Goal: Information Seeking & Learning: Learn about a topic

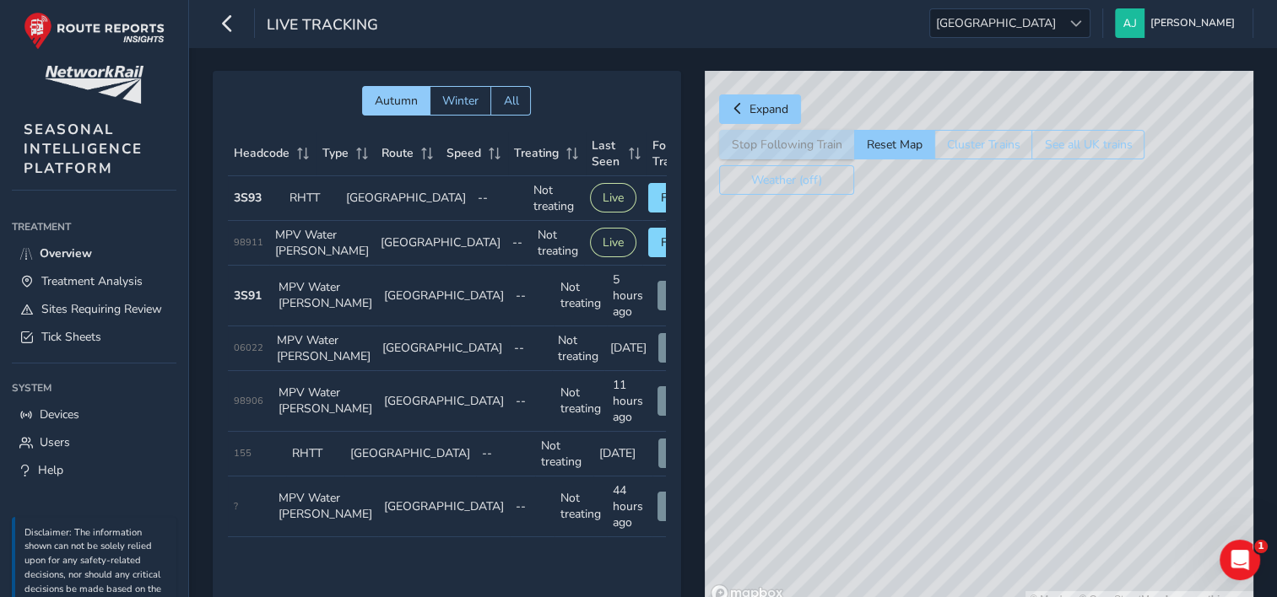
click at [977, 462] on div "© Mapbox © OpenStreetMap Improve this map" at bounding box center [979, 339] width 548 height 537
click at [1094, 494] on div "© Mapbox © OpenStreetMap Improve this map" at bounding box center [979, 339] width 548 height 537
click at [969, 152] on button "Cluster Trains" at bounding box center [983, 145] width 98 height 30
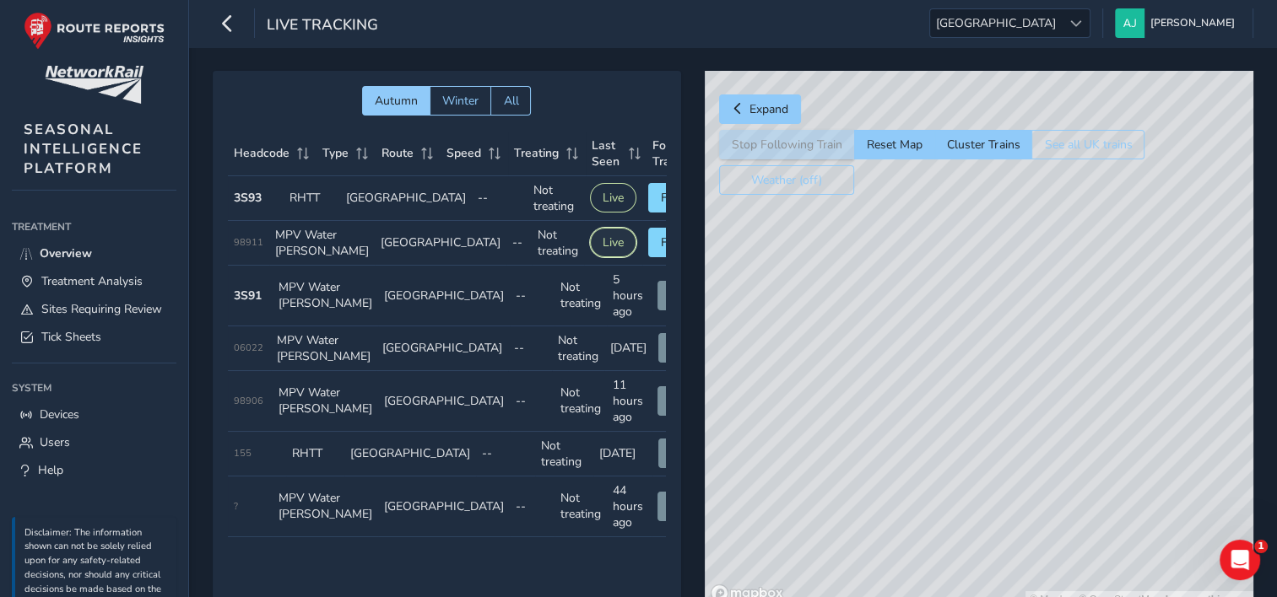
click at [595, 248] on button "Live" at bounding box center [613, 243] width 46 height 30
click at [257, 249] on span "98911" at bounding box center [249, 242] width 30 height 13
click at [325, 197] on td "Type RHTT" at bounding box center [311, 198] width 57 height 45
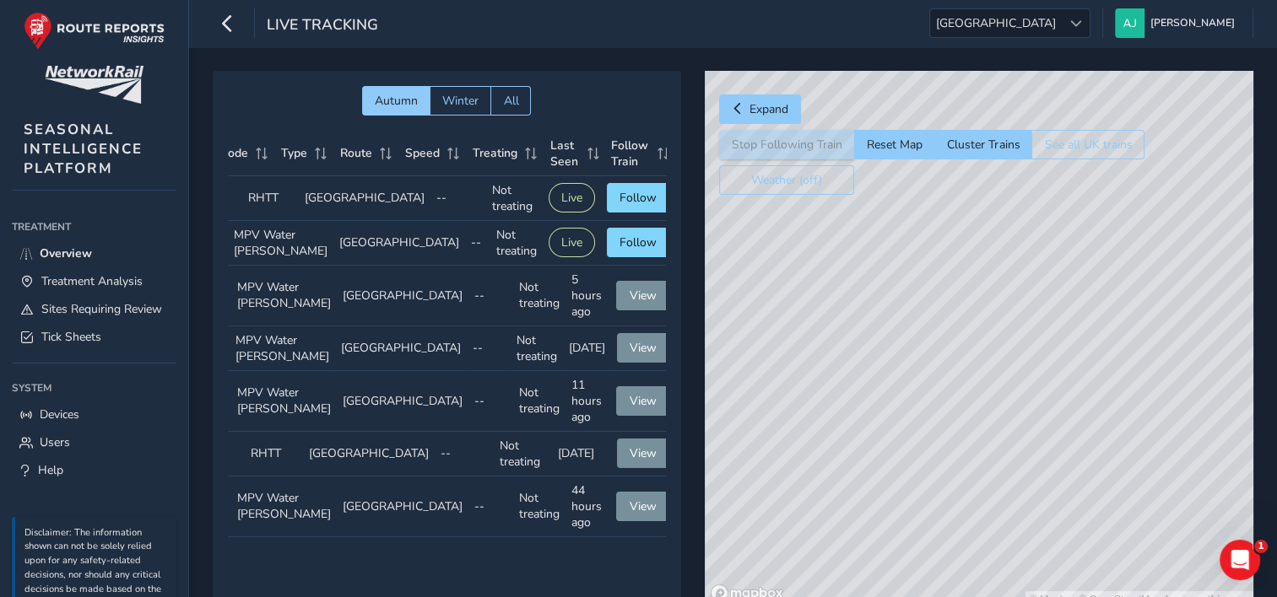
scroll to position [0, 46]
click at [461, 104] on span "Winter" at bounding box center [460, 101] width 36 height 16
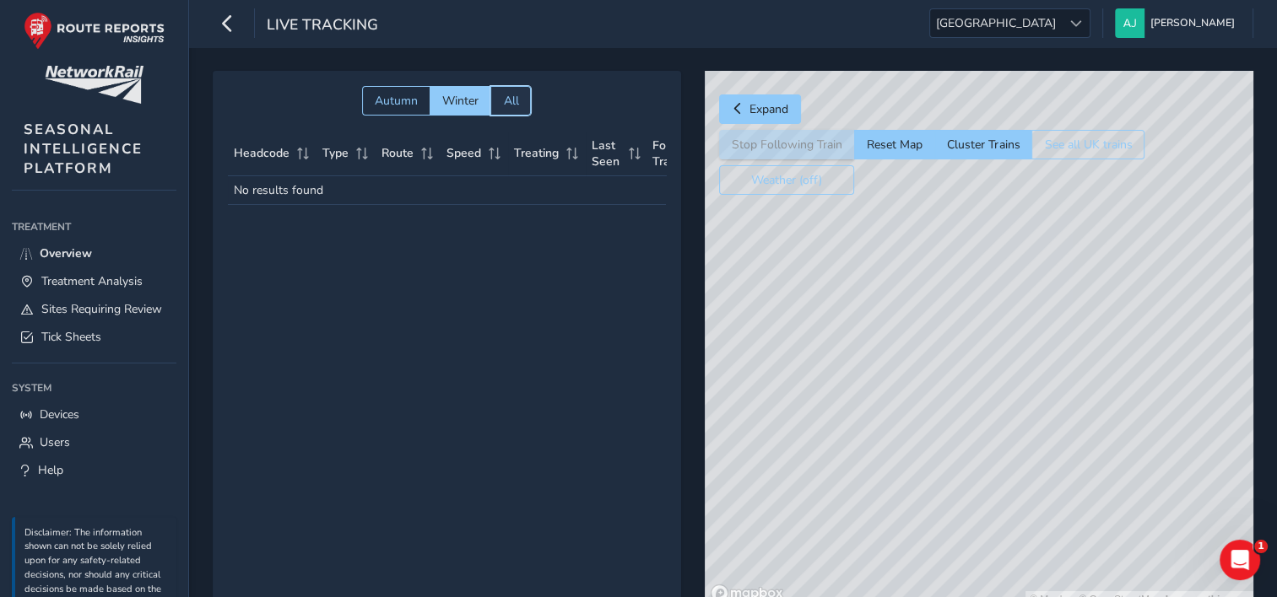
click at [505, 98] on span "All" at bounding box center [510, 101] width 15 height 16
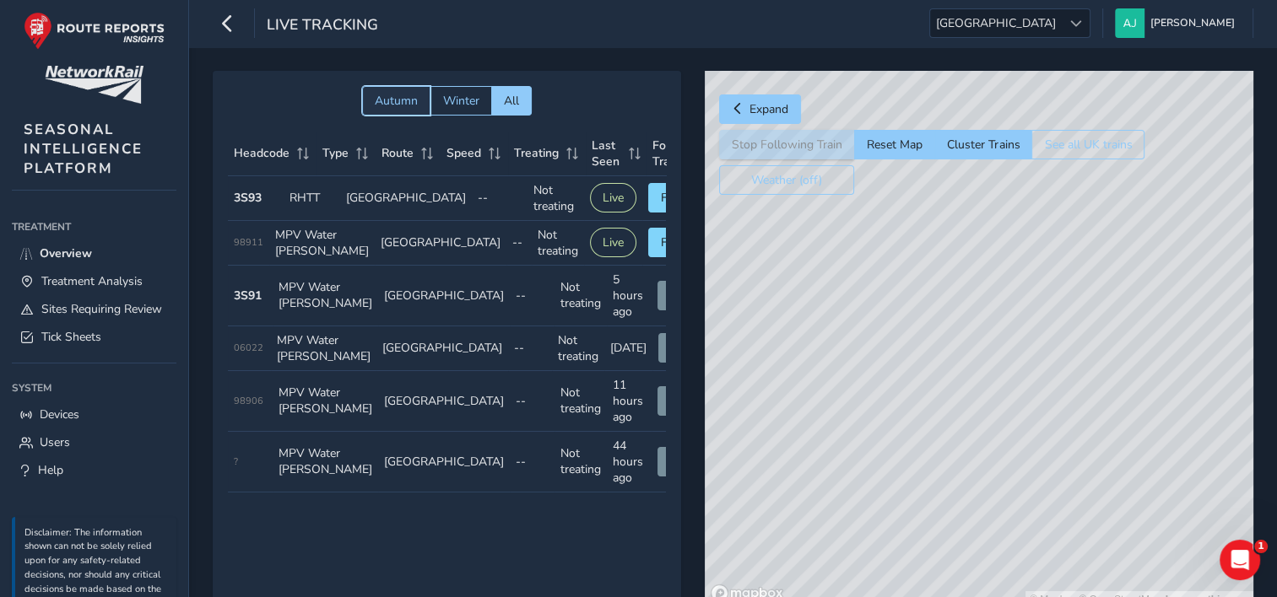
click at [396, 101] on span "Autumn" at bounding box center [396, 101] width 43 height 16
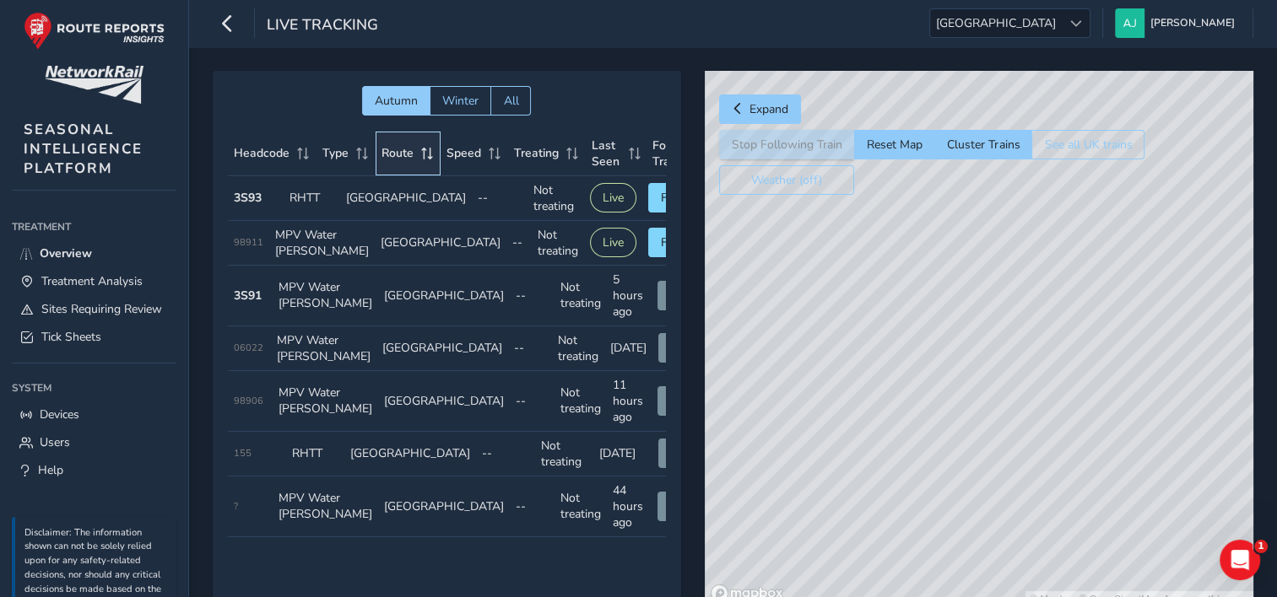
click at [426, 145] on div "Route" at bounding box center [407, 153] width 53 height 16
click at [1139, 419] on div "© Mapbox © OpenStreetMap Improve this map" at bounding box center [979, 339] width 548 height 537
drag, startPoint x: 1139, startPoint y: 419, endPoint x: 1138, endPoint y: 366, distance: 53.2
drag, startPoint x: 1138, startPoint y: 366, endPoint x: 686, endPoint y: 640, distance: 528.9
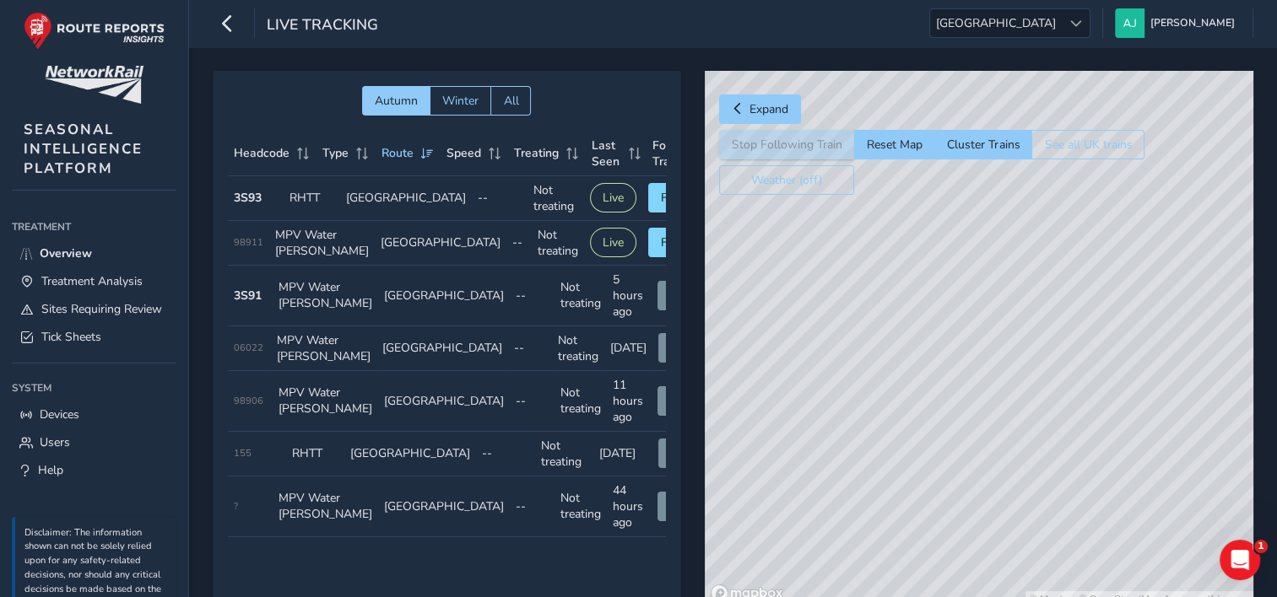
click at [686, 597] on html "Live Tracking [GEOGRAPHIC_DATA] [GEOGRAPHIC_DATA] [PERSON_NAME] Colour Scheme: …" at bounding box center [638, 298] width 1277 height 597
drag, startPoint x: 1055, startPoint y: 297, endPoint x: 1012, endPoint y: 404, distance: 115.5
click at [1012, 404] on div "© Mapbox © OpenStreetMap Improve this map" at bounding box center [979, 339] width 548 height 537
